Goal: Subscribe to service/newsletter

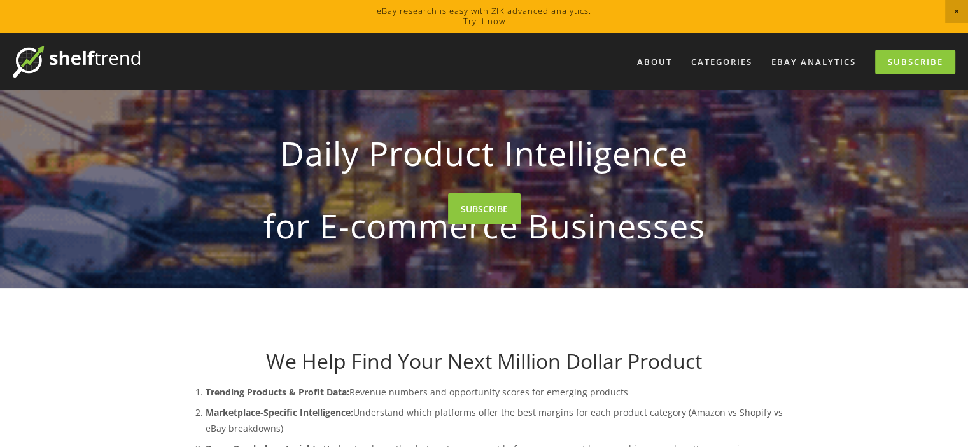
click at [491, 20] on link "Try it now" at bounding box center [484, 20] width 42 height 11
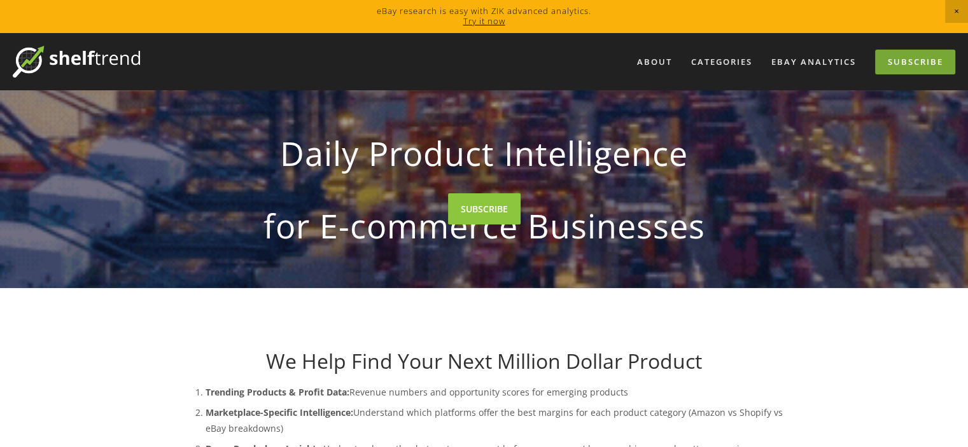
click at [910, 63] on link "Subscribe" at bounding box center [915, 62] width 80 height 25
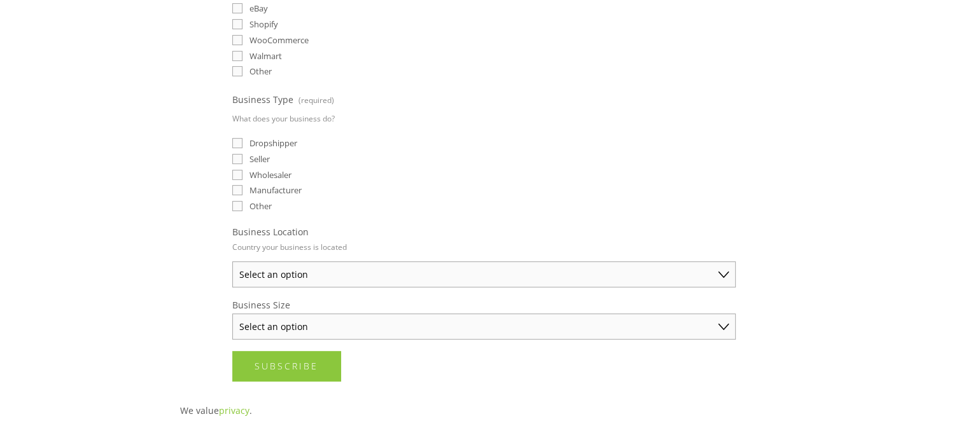
scroll to position [446, 0]
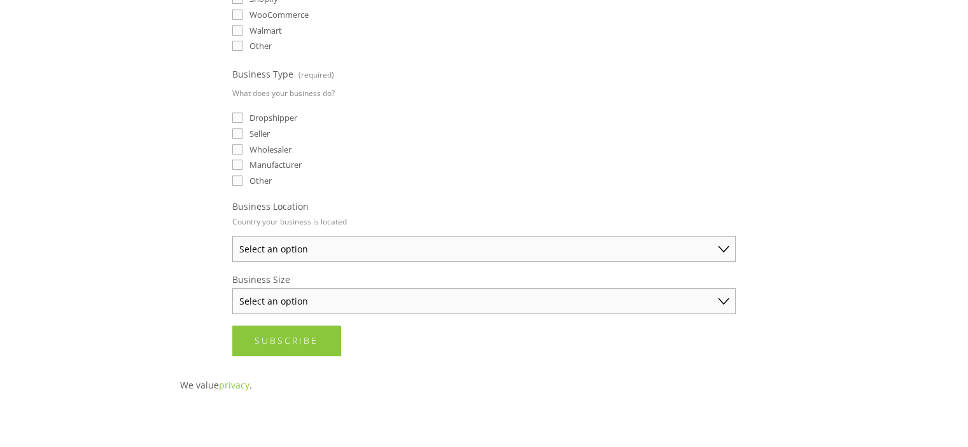
click at [371, 242] on select "Select an option Australia United States United Kingdom China Japan Germany Can…" at bounding box center [483, 249] width 503 height 26
select select "United States"
click at [232, 236] on select "Select an option Australia United States United Kingdom China Japan Germany Can…" at bounding box center [483, 249] width 503 height 26
click at [341, 296] on select "Select an option Solo Merchant (under $50K annual sales) Small Business ($50K -…" at bounding box center [483, 301] width 503 height 26
select select "Established Business (Over $250K annual sales)"
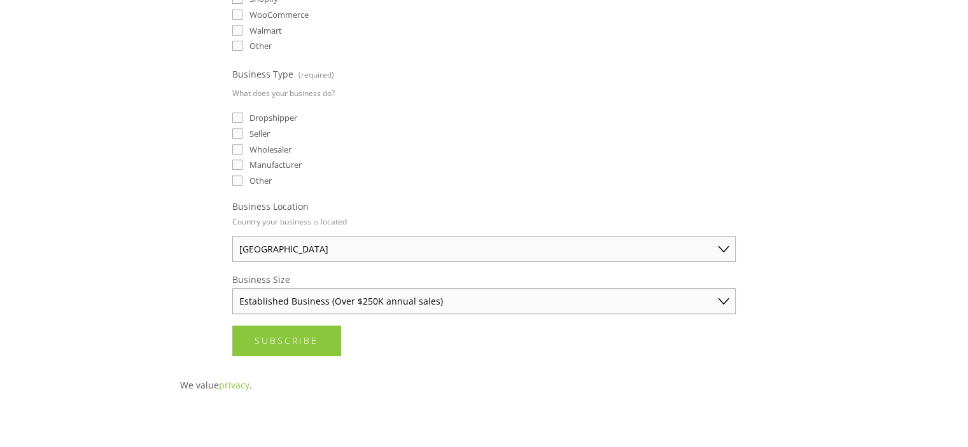
click at [232, 288] on select "Select an option Solo Merchant (under $50K annual sales) Small Business ($50K -…" at bounding box center [483, 301] width 503 height 26
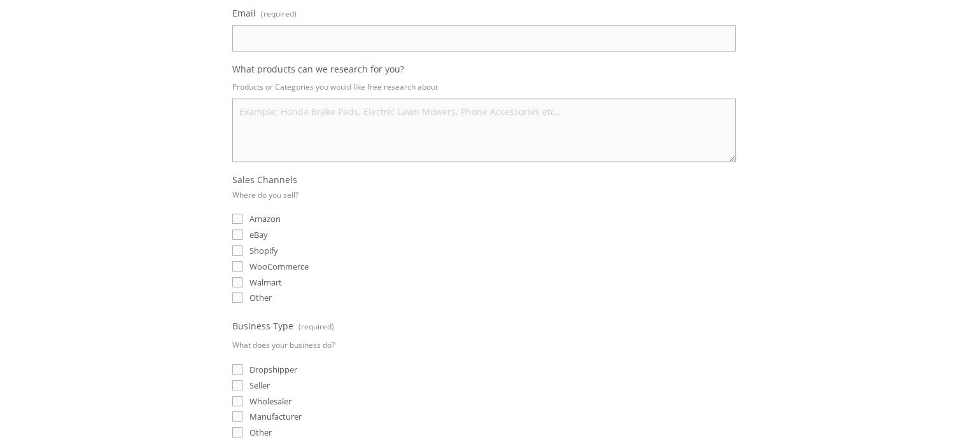
scroll to position [127, 0]
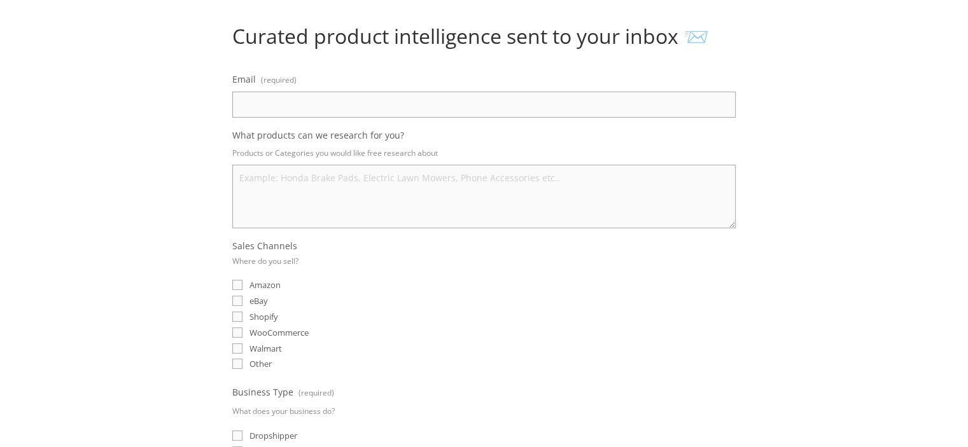
click at [367, 95] on input "Email (required)" at bounding box center [483, 105] width 503 height 26
type input "jimmyli@jsdautoparts.com"
click at [336, 182] on textarea "What products can we research for you?" at bounding box center [483, 197] width 503 height 64
type textarea "Car parts， charge air cooler, aluminum round gas tank, aluminum radiator"
click at [249, 283] on span "Amazon" at bounding box center [264, 284] width 31 height 11
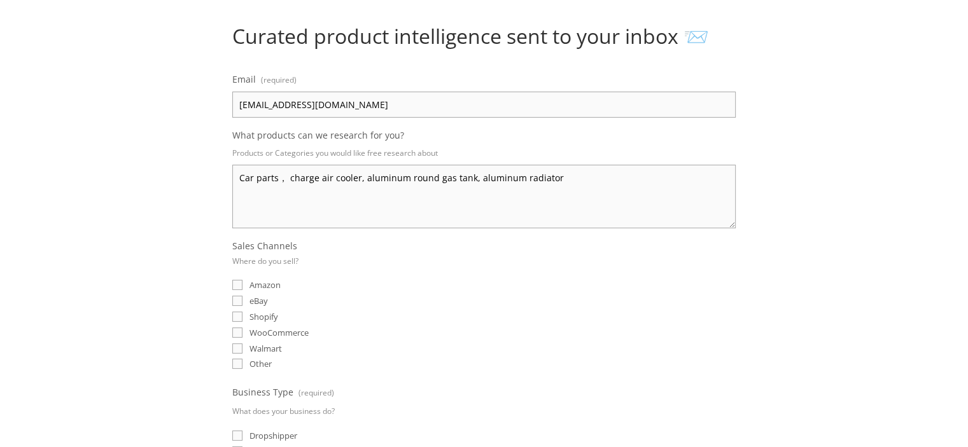
click at [242, 283] on input "Amazon" at bounding box center [237, 285] width 10 height 10
checkbox input "true"
click at [235, 300] on input "eBay" at bounding box center [237, 301] width 10 height 10
checkbox input "true"
click at [237, 315] on input "Shopify" at bounding box center [237, 317] width 10 height 10
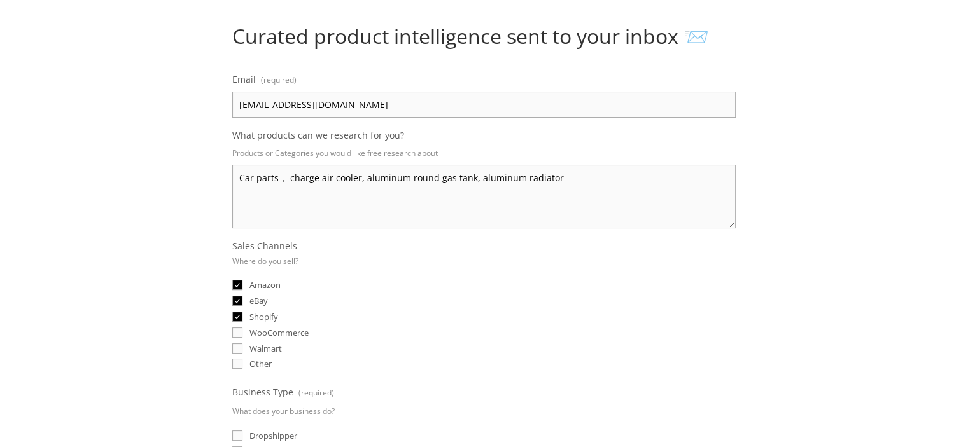
checkbox input "true"
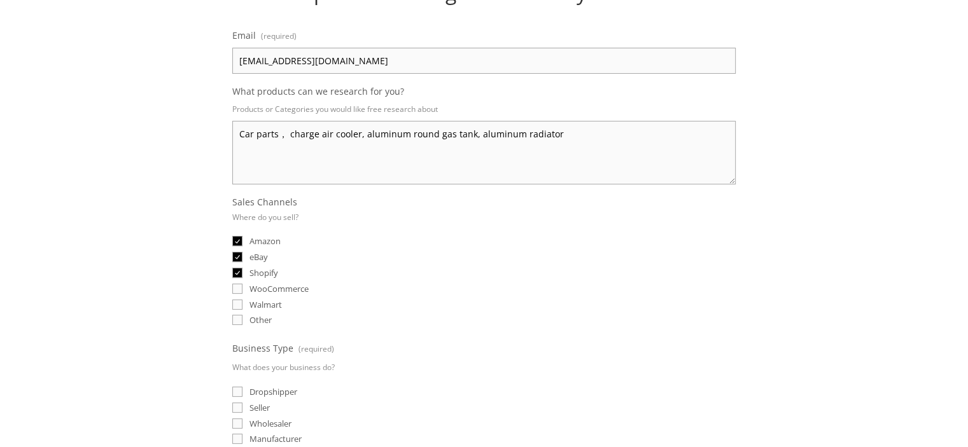
scroll to position [191, 0]
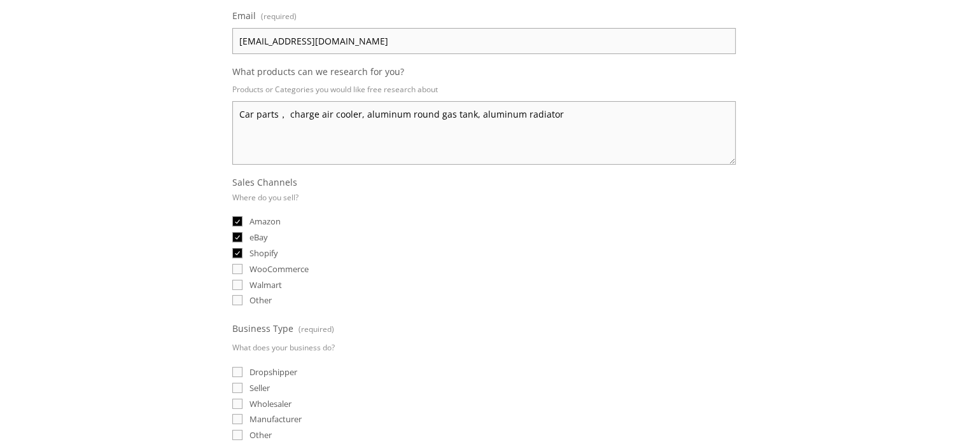
click at [239, 281] on input "Walmart" at bounding box center [237, 285] width 10 height 10
checkbox input "true"
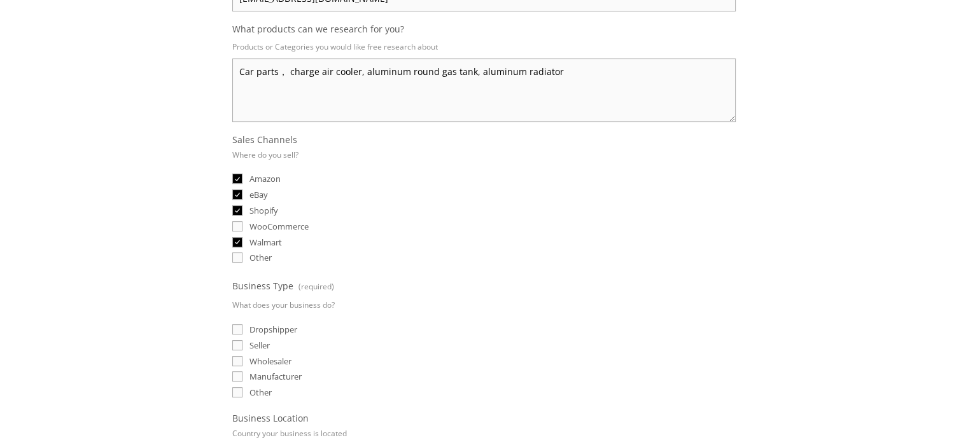
scroll to position [255, 0]
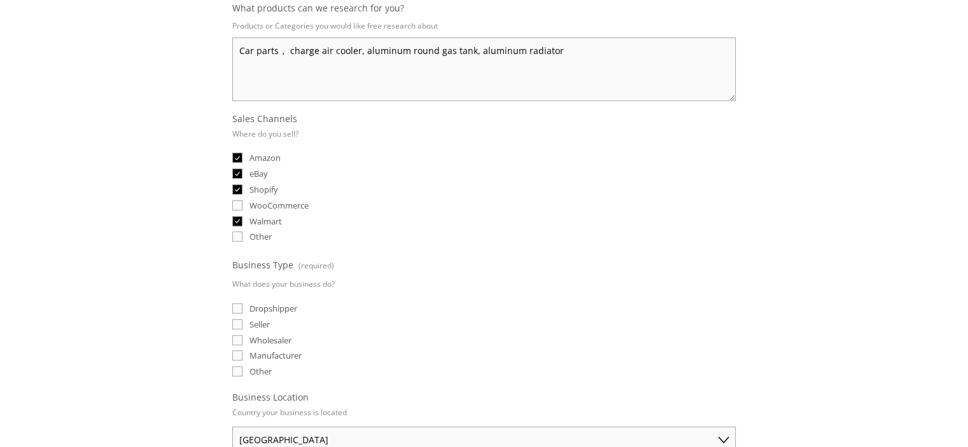
click at [239, 320] on input "Seller" at bounding box center [237, 324] width 10 height 10
checkbox input "true"
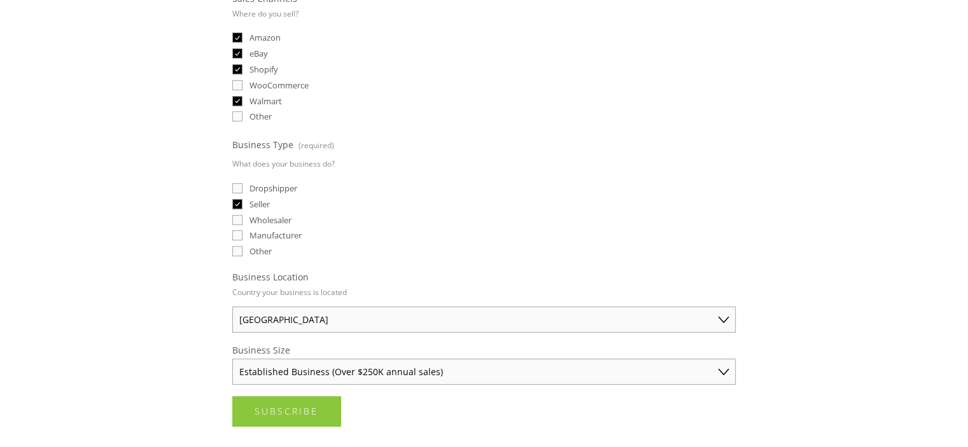
scroll to position [509, 0]
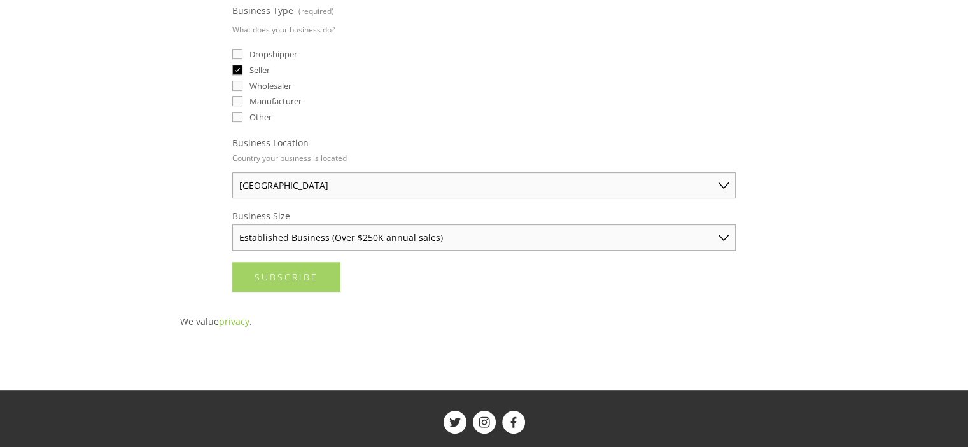
click at [304, 271] on span "Subscribe" at bounding box center [287, 277] width 64 height 12
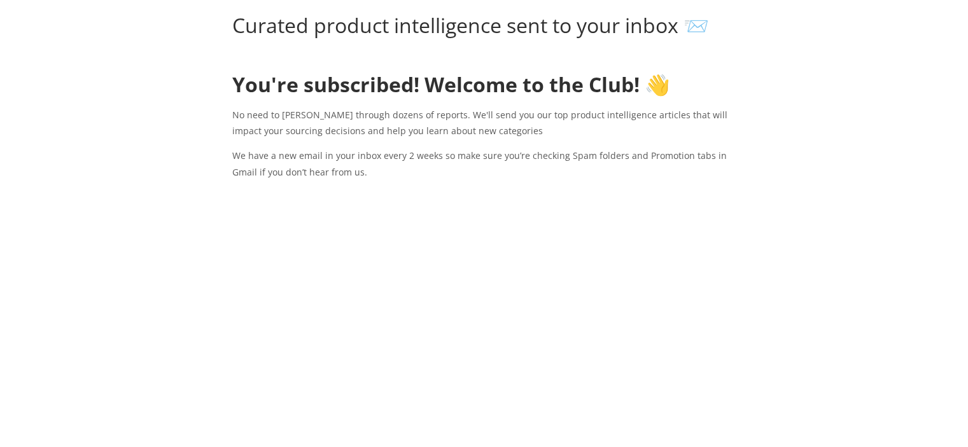
scroll to position [0, 0]
